Goal: Navigation & Orientation: Find specific page/section

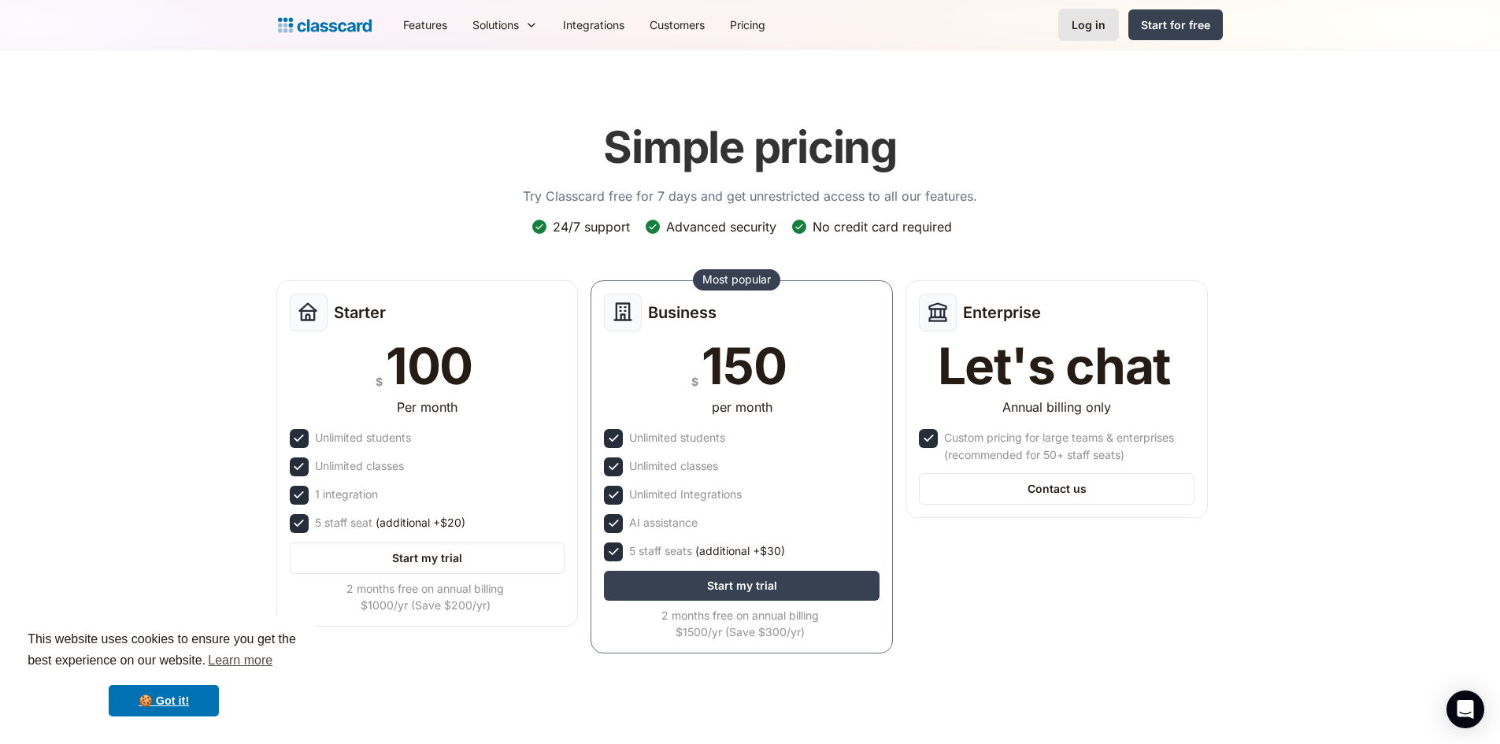
click at [1093, 31] on div "Log in" at bounding box center [1088, 25] width 34 height 17
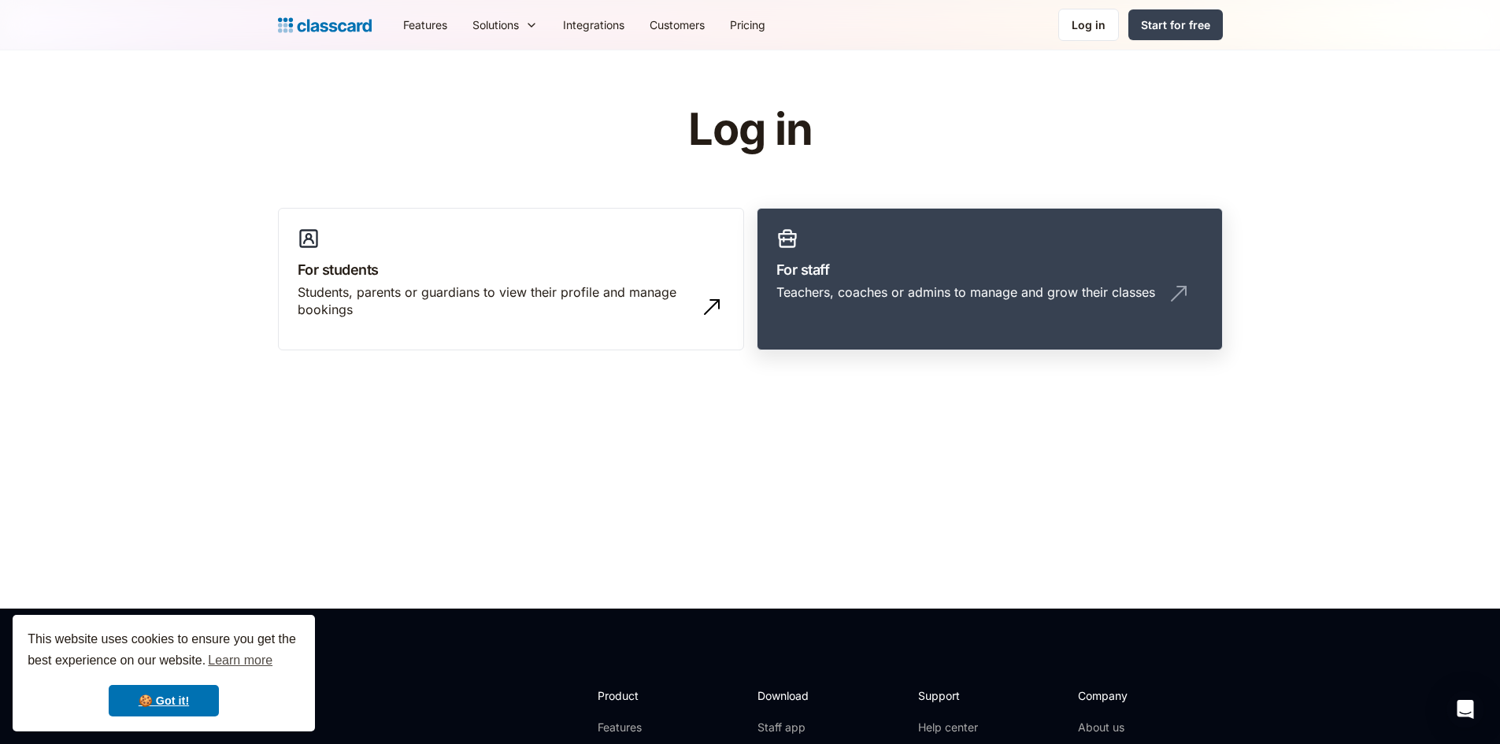
click at [943, 272] on h3 "For staff" at bounding box center [989, 269] width 427 height 21
